Goal: Information Seeking & Learning: Learn about a topic

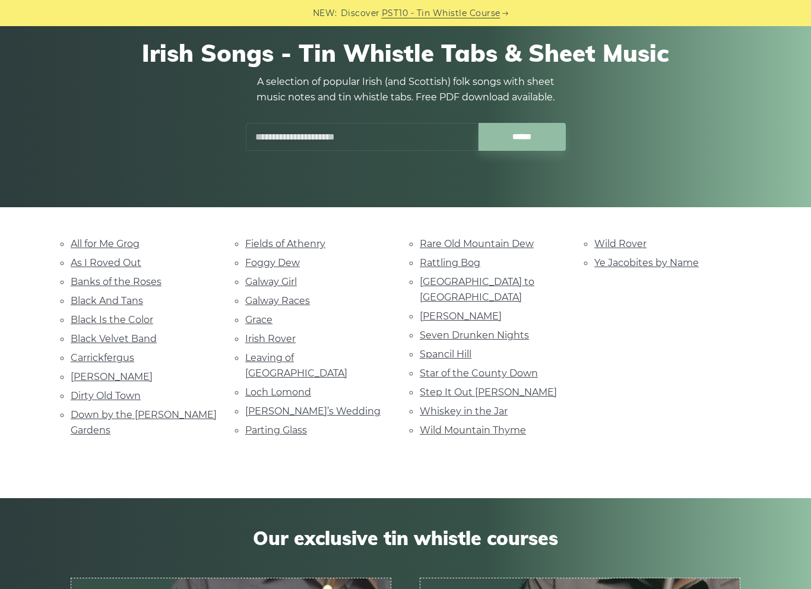
scroll to position [137, 0]
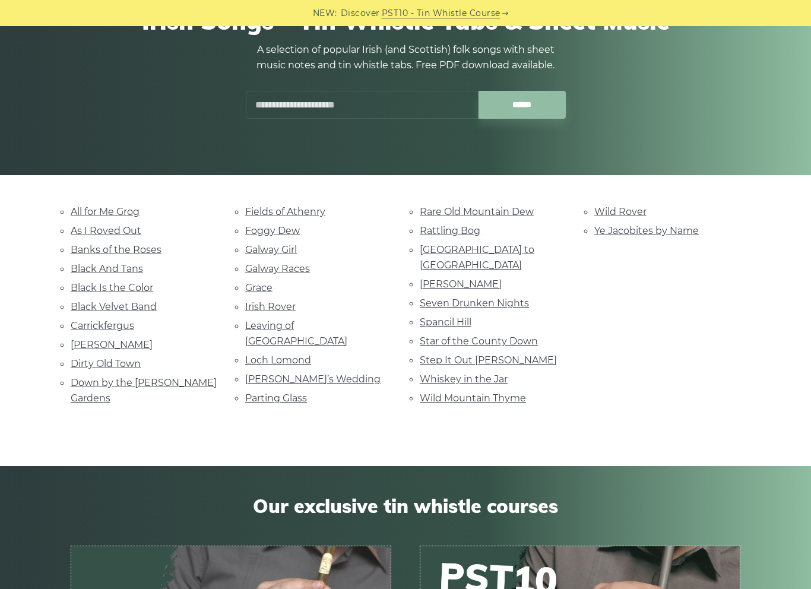
click at [260, 253] on link "Galway Girl" at bounding box center [271, 249] width 52 height 11
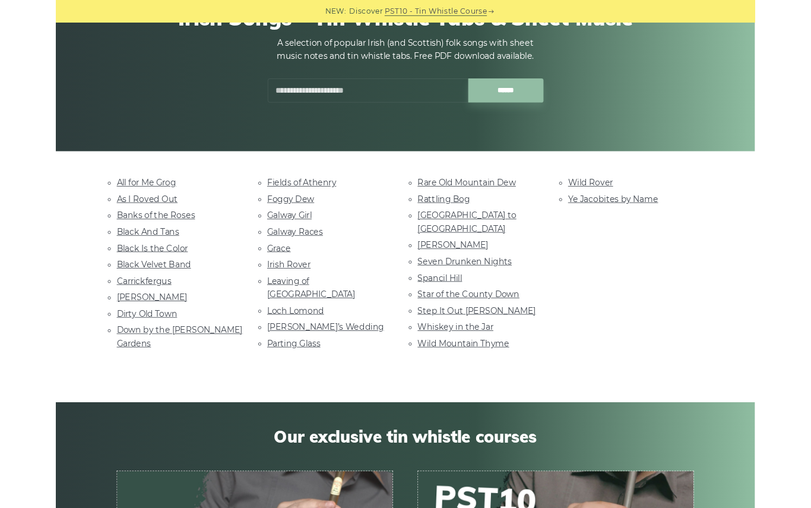
scroll to position [170, 0]
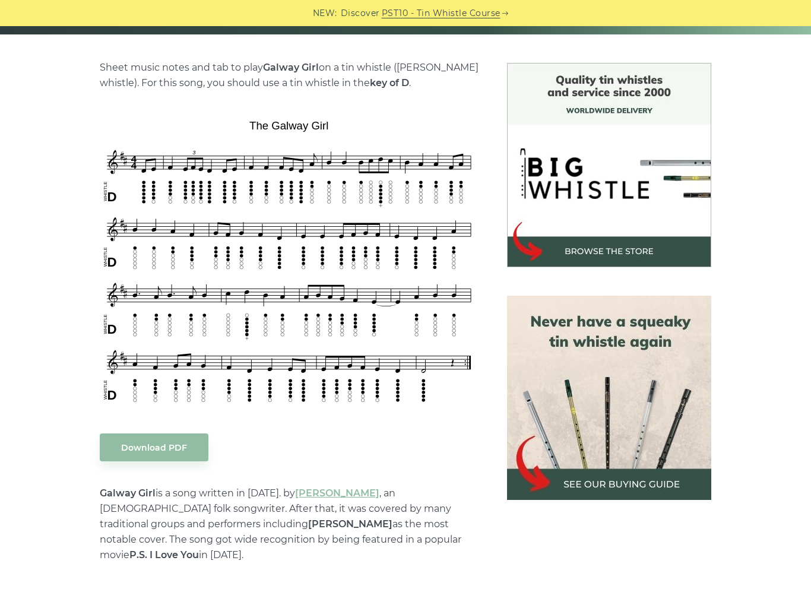
scroll to position [278, 0]
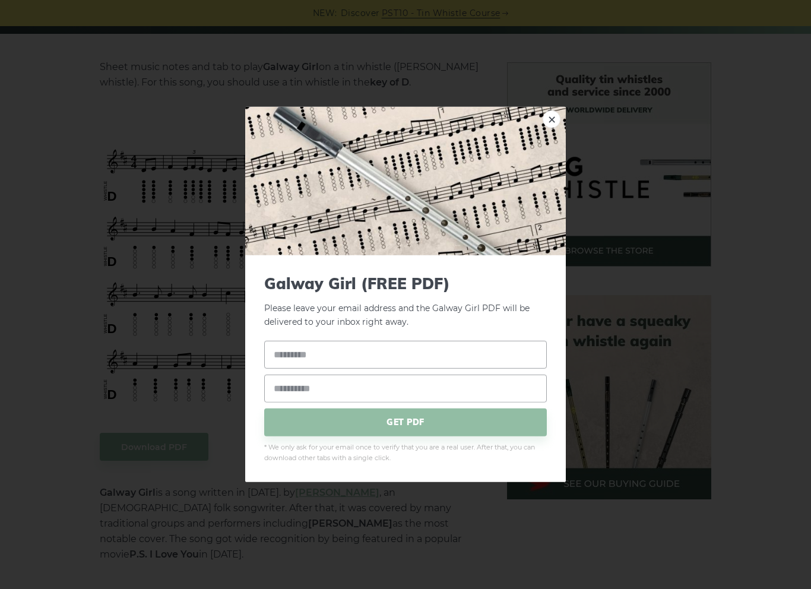
click at [561, 128] on img at bounding box center [405, 181] width 321 height 148
click at [543, 125] on img at bounding box center [405, 181] width 321 height 148
click at [558, 113] on link "×" at bounding box center [552, 119] width 18 height 18
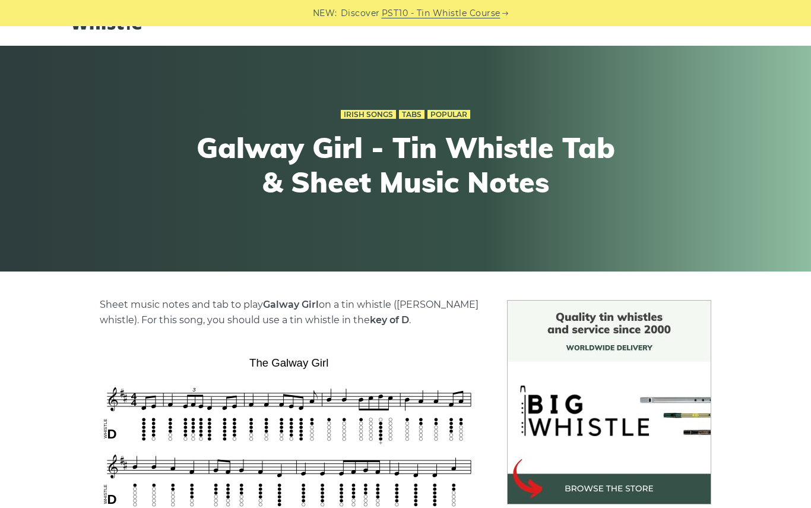
scroll to position [17, 0]
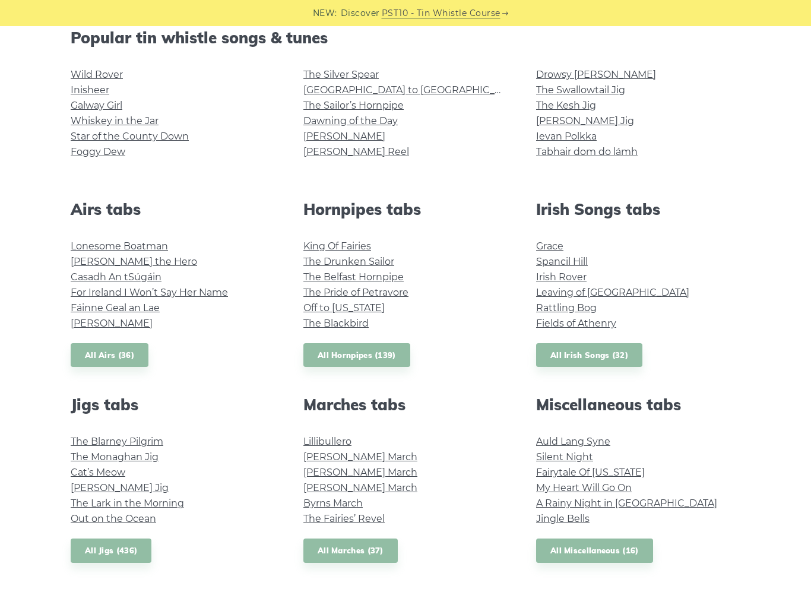
scroll to position [312, 0]
click at [564, 473] on link "Fairytale Of [US_STATE]" at bounding box center [590, 471] width 109 height 11
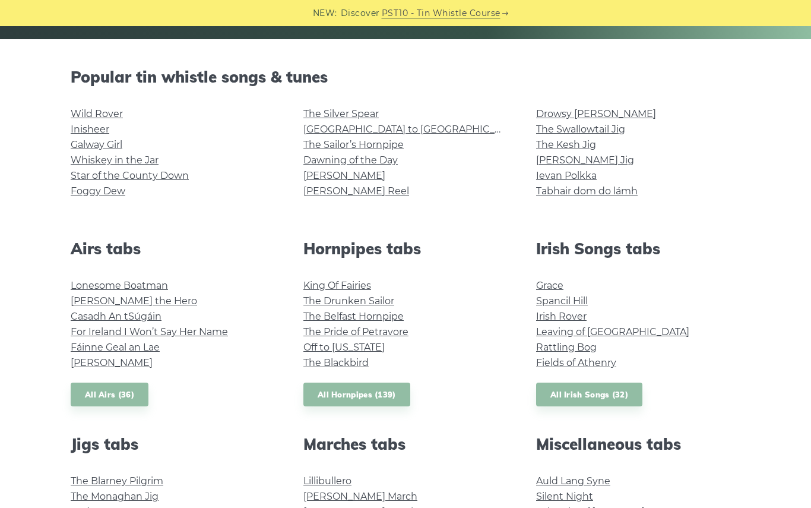
scroll to position [267, 0]
